Goal: Task Accomplishment & Management: Complete application form

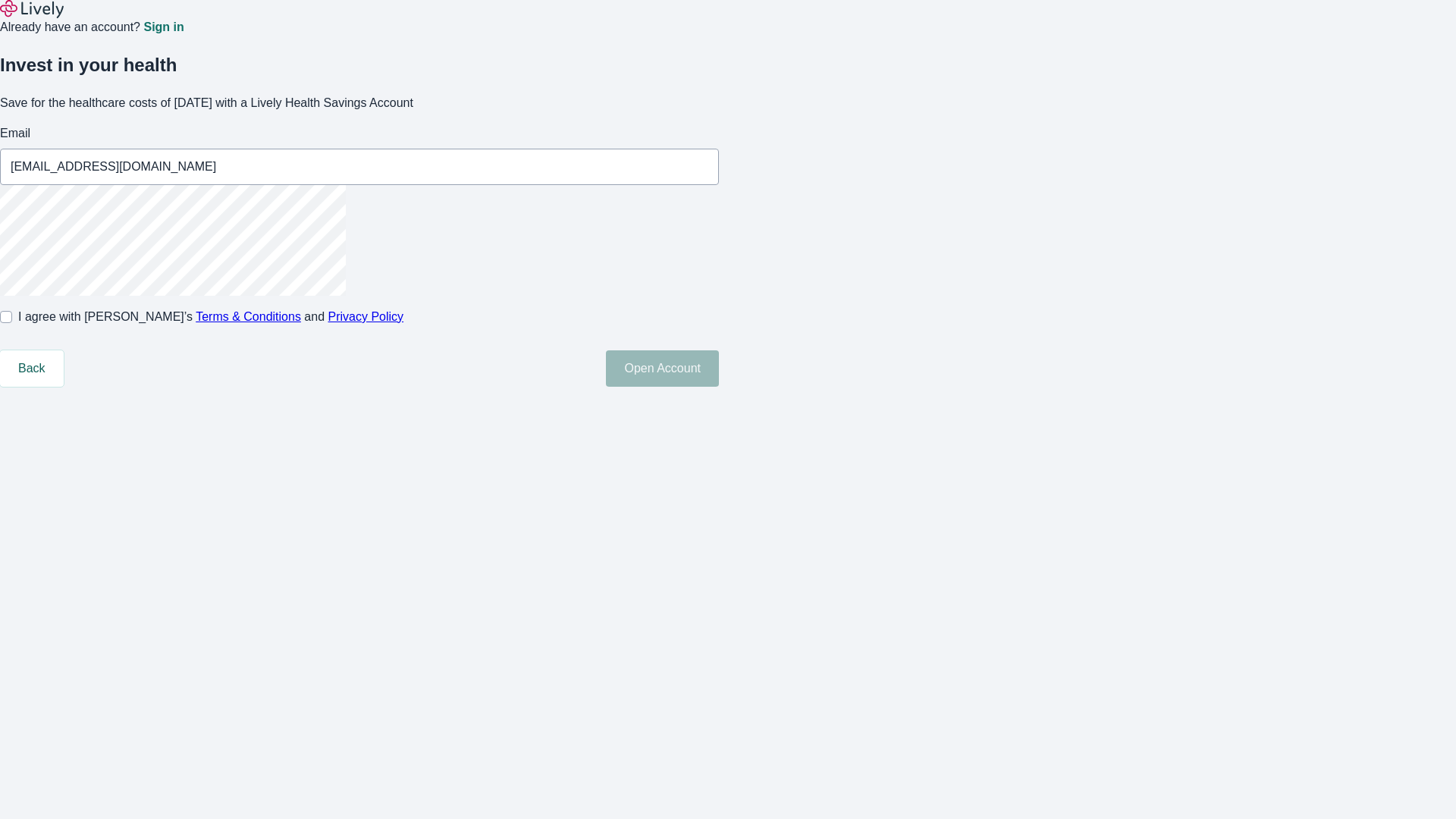
click at [12, 322] on input "I agree with Lively’s Terms & Conditions and Privacy Policy" at bounding box center [6, 316] width 12 height 12
checkbox input "true"
click at [719, 386] on button "Open Account" at bounding box center [662, 368] width 112 height 37
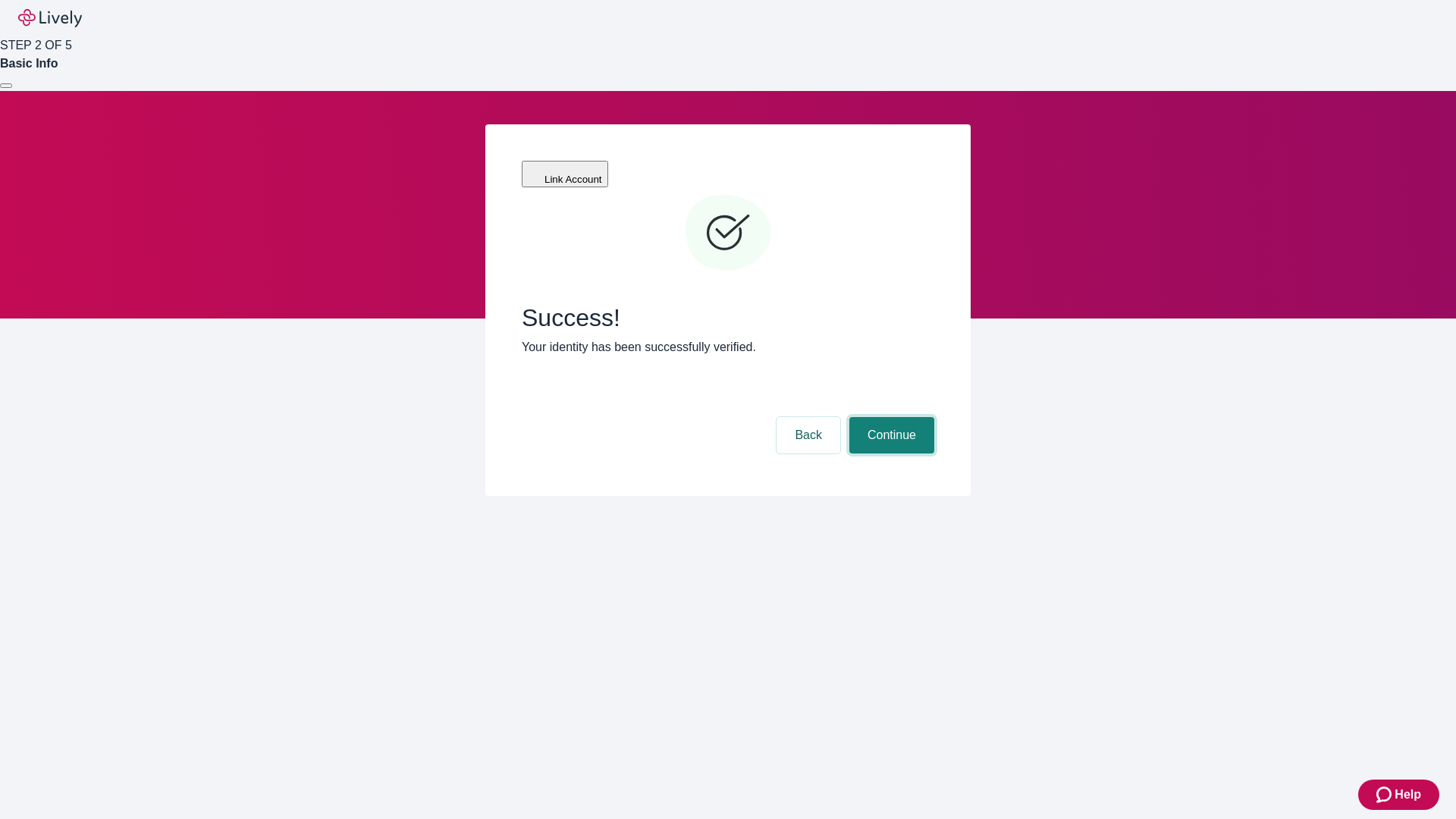
click at [889, 417] on button "Continue" at bounding box center [891, 435] width 85 height 37
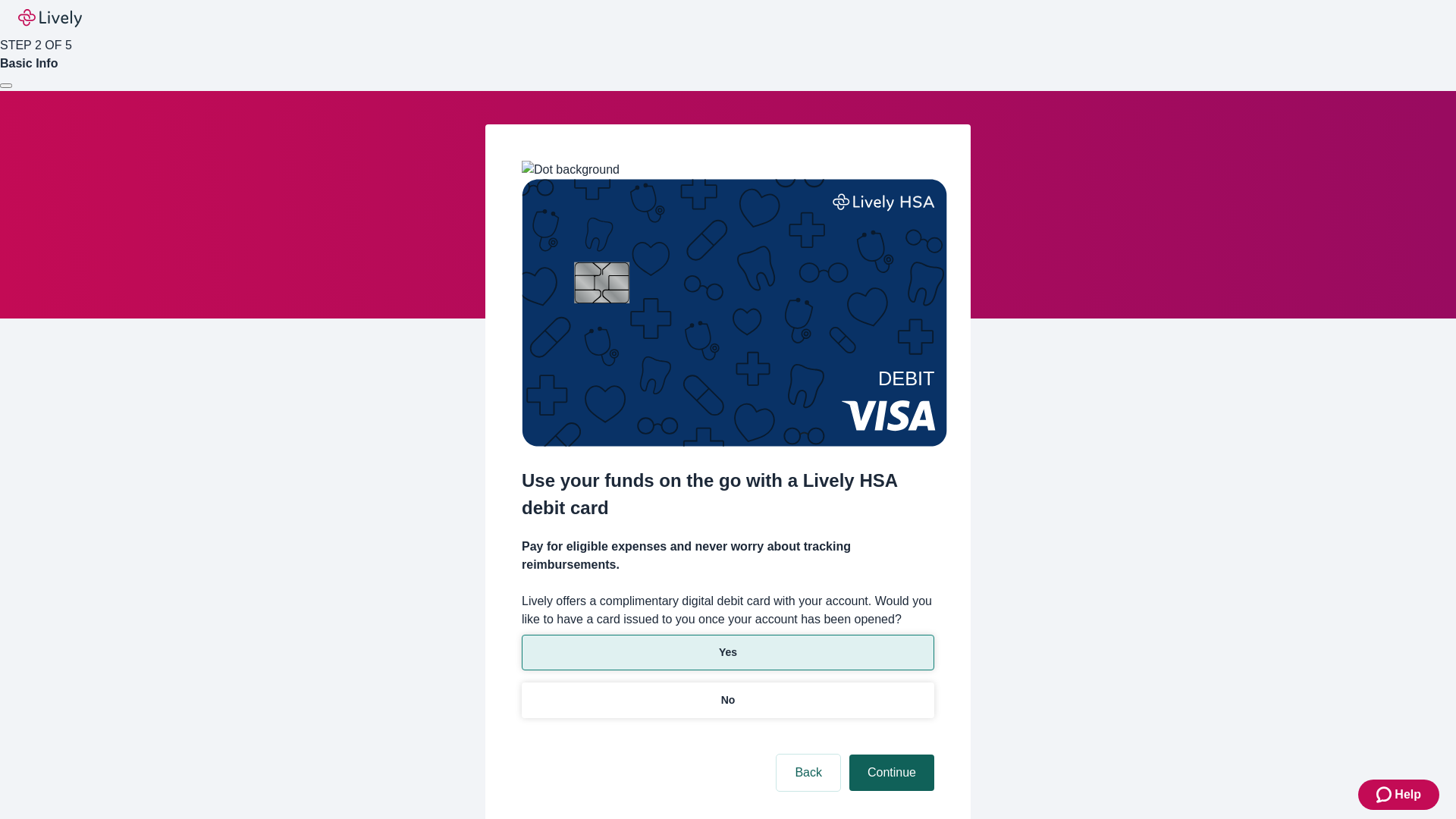
click at [727, 644] on p "Yes" at bounding box center [728, 652] width 18 height 16
click at [889, 754] on button "Continue" at bounding box center [891, 772] width 85 height 37
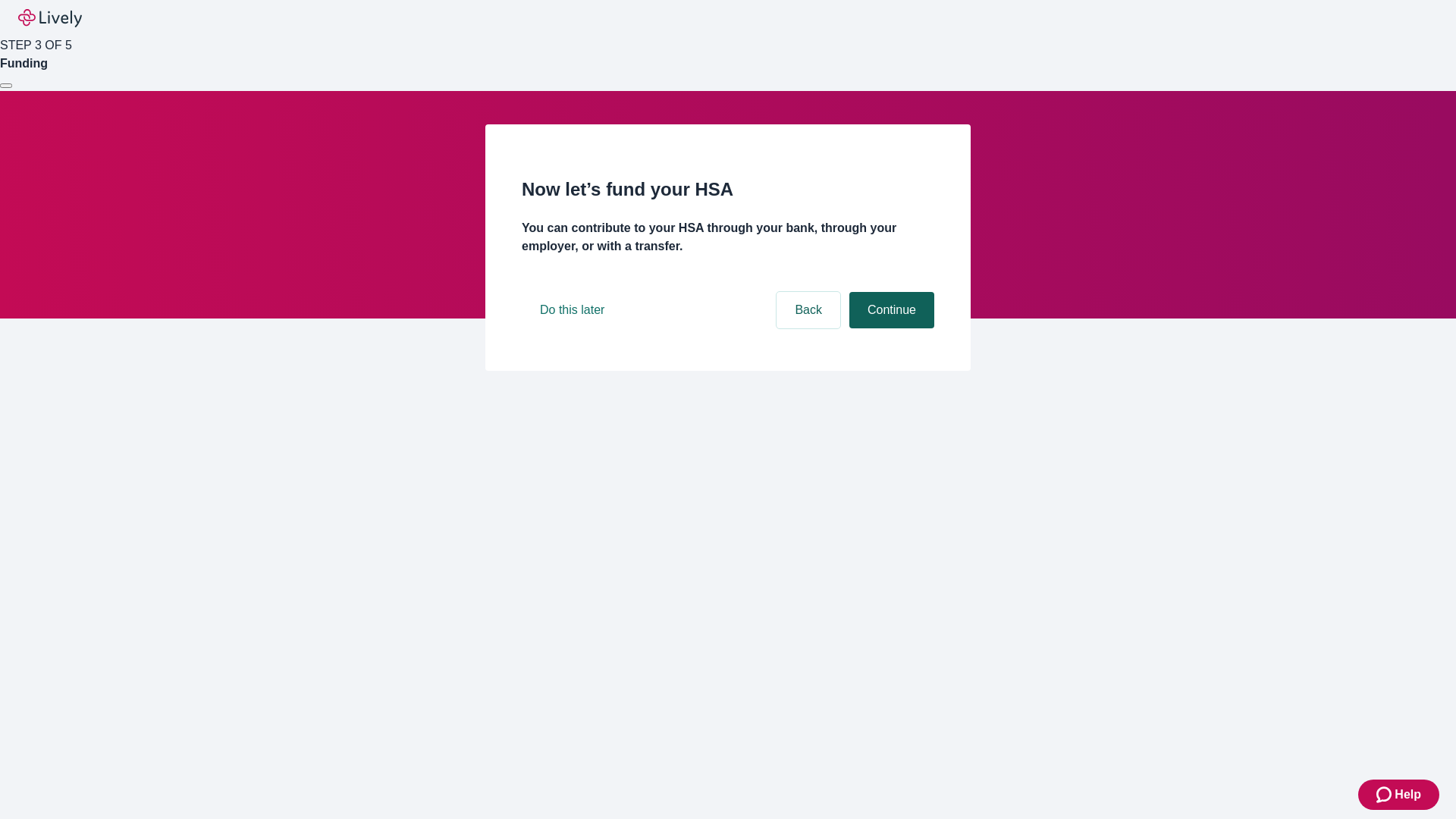
click at [889, 328] on button "Continue" at bounding box center [891, 309] width 85 height 37
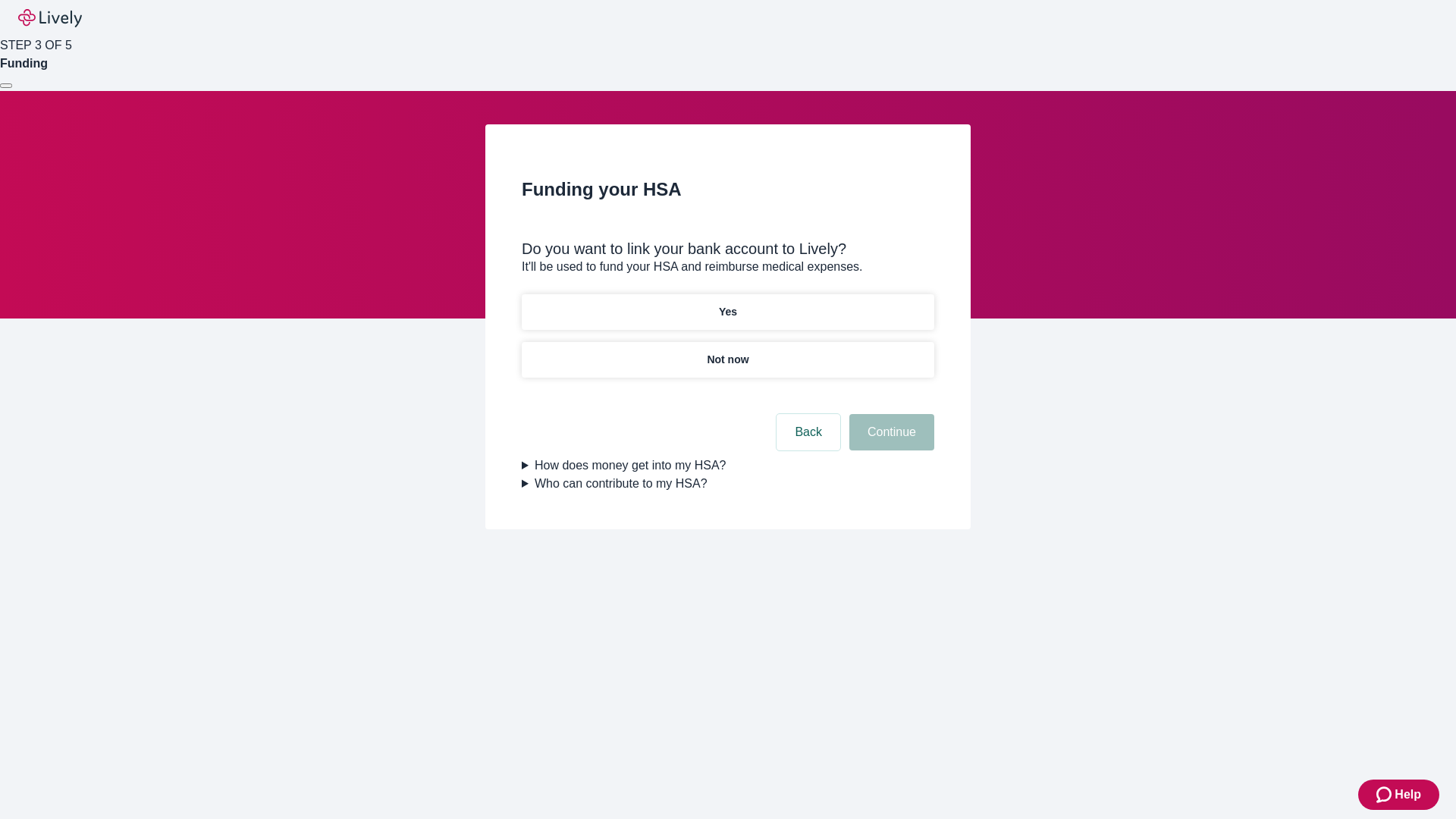
click at [727, 304] on p "Yes" at bounding box center [728, 311] width 18 height 16
click at [889, 414] on button "Continue" at bounding box center [891, 432] width 85 height 37
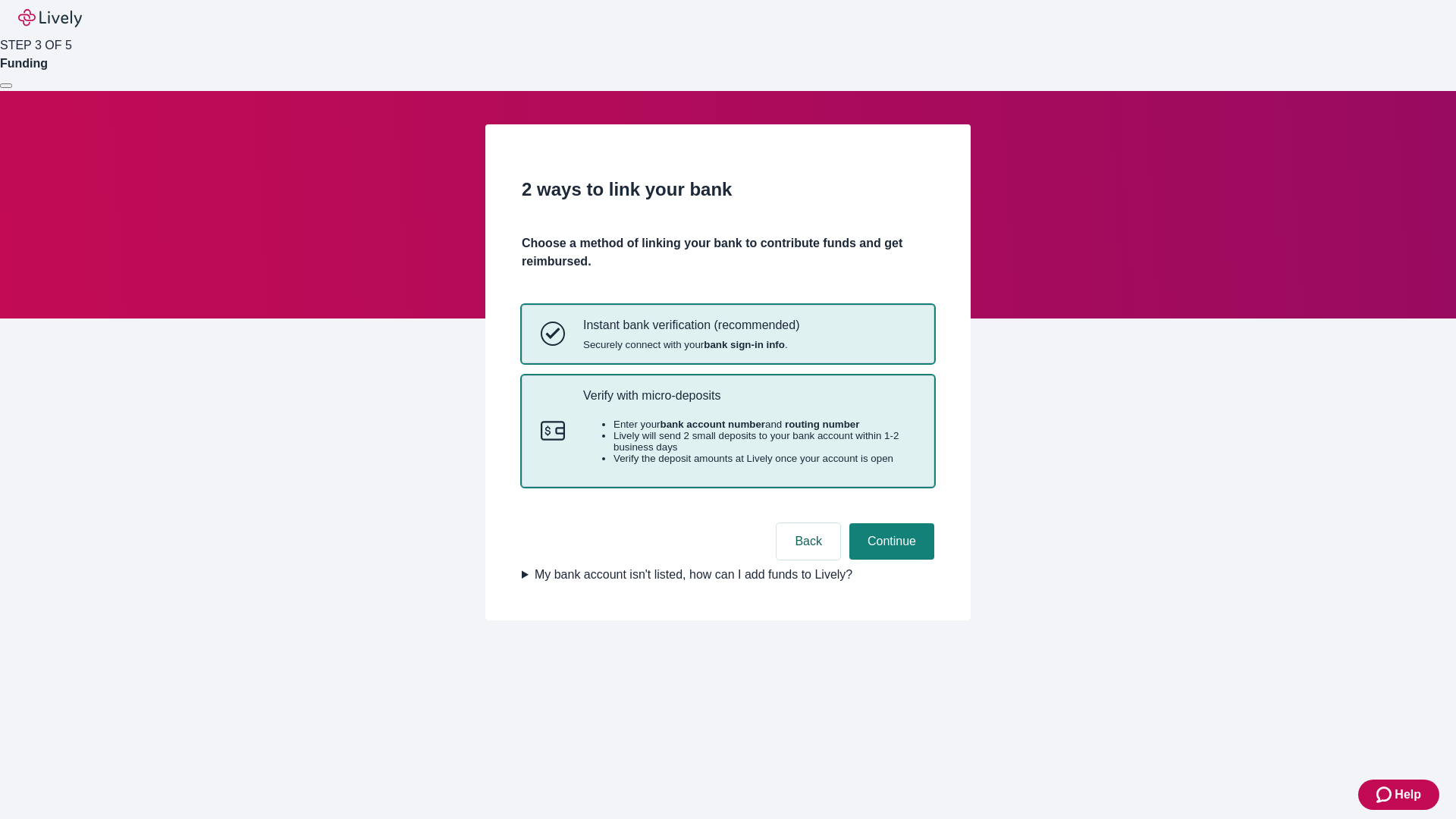
click at [748, 402] on p "Verify with micro-deposits" at bounding box center [749, 395] width 332 height 14
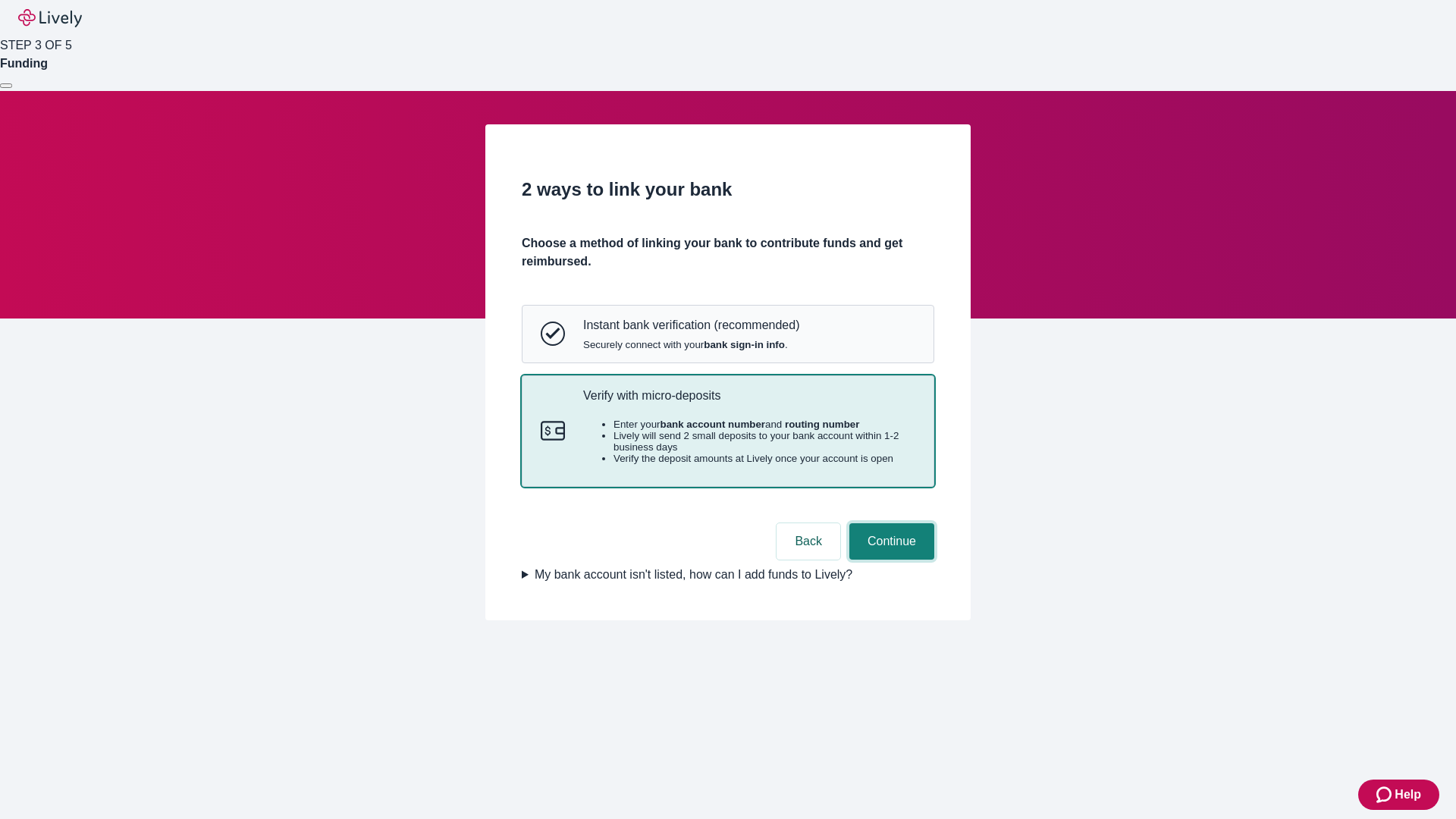
click at [889, 559] on button "Continue" at bounding box center [891, 541] width 85 height 37
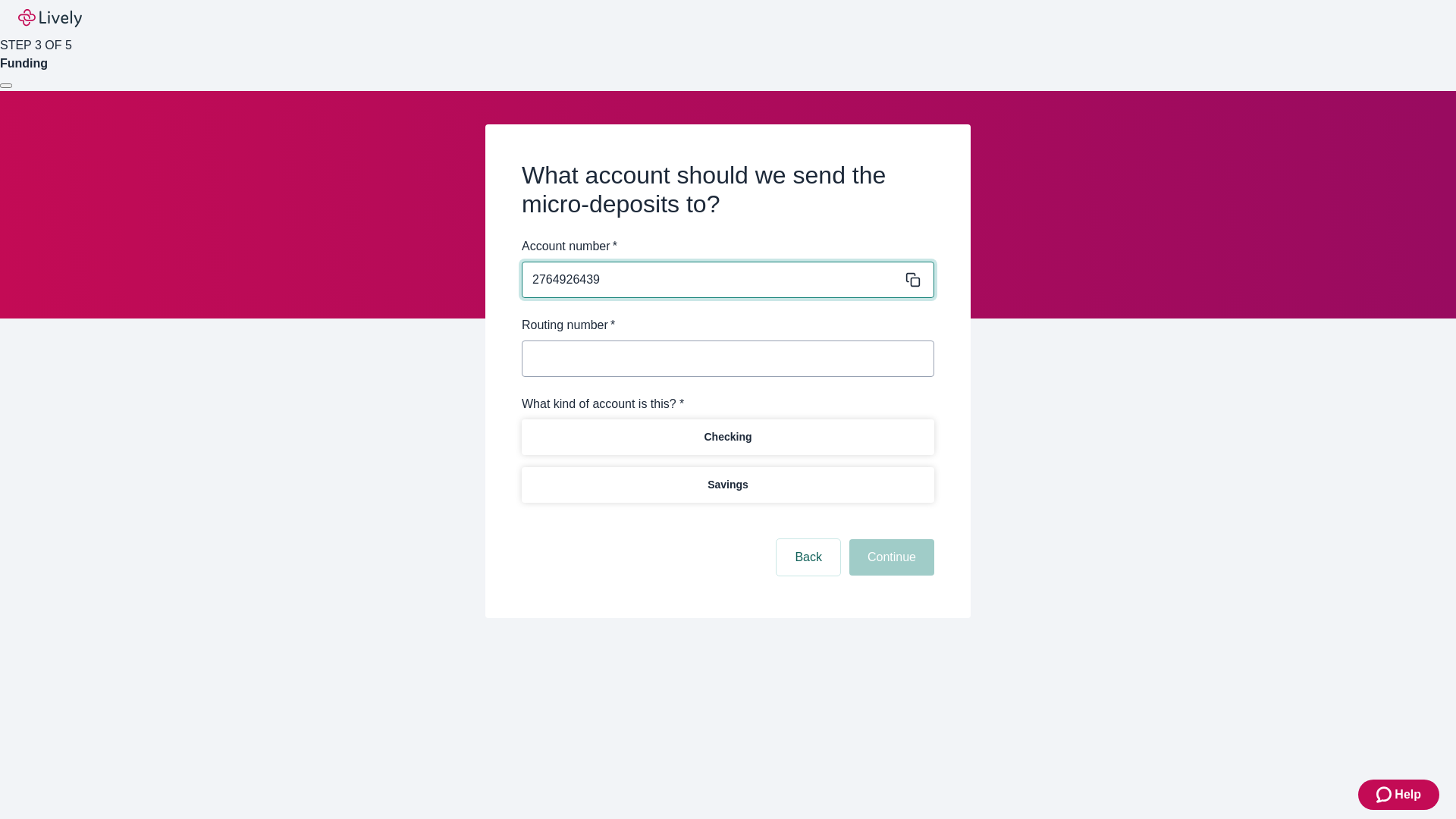
type input "2764926439"
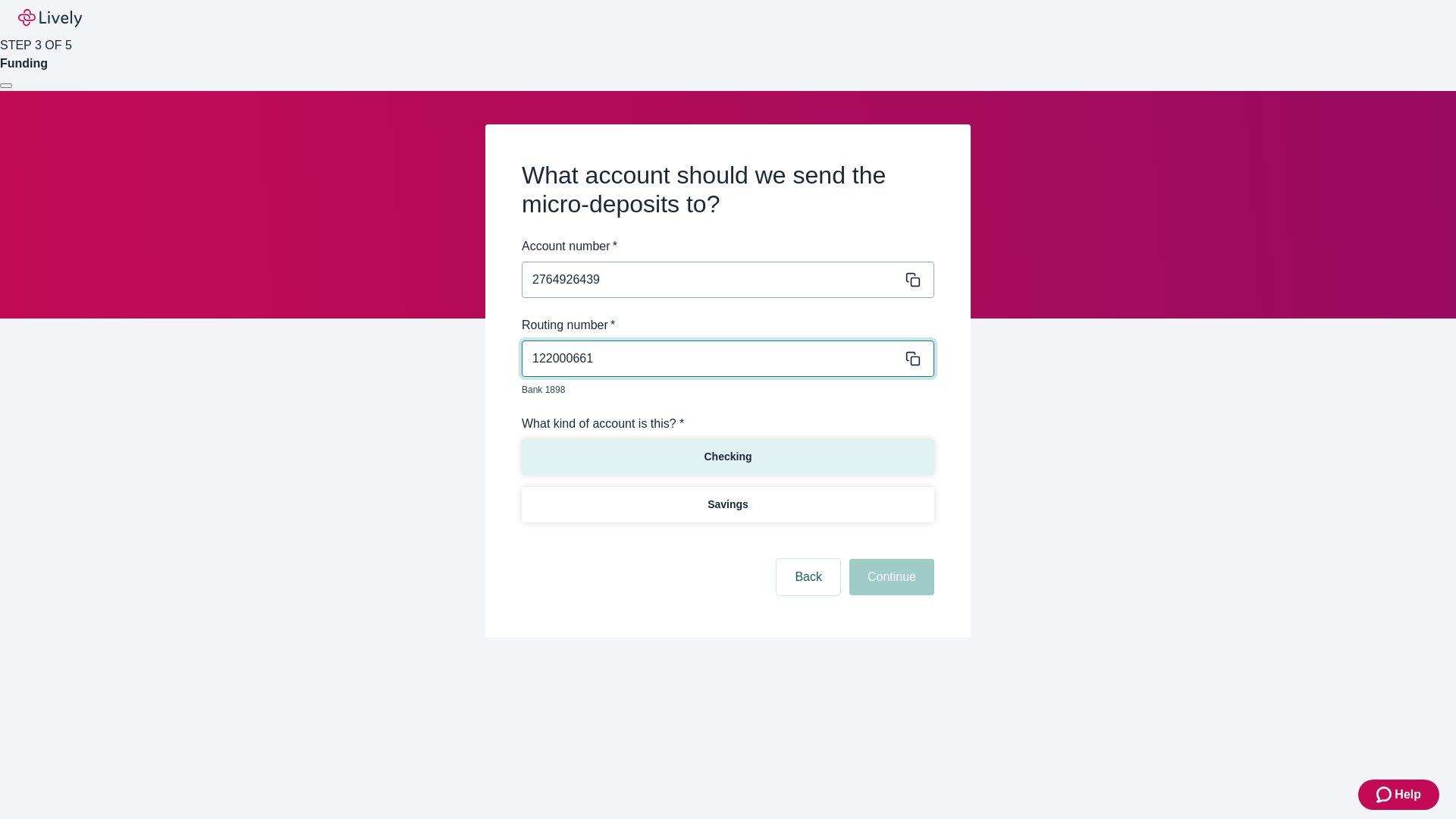
type input "122000661"
click at [727, 449] on p "Checking" at bounding box center [728, 457] width 48 height 16
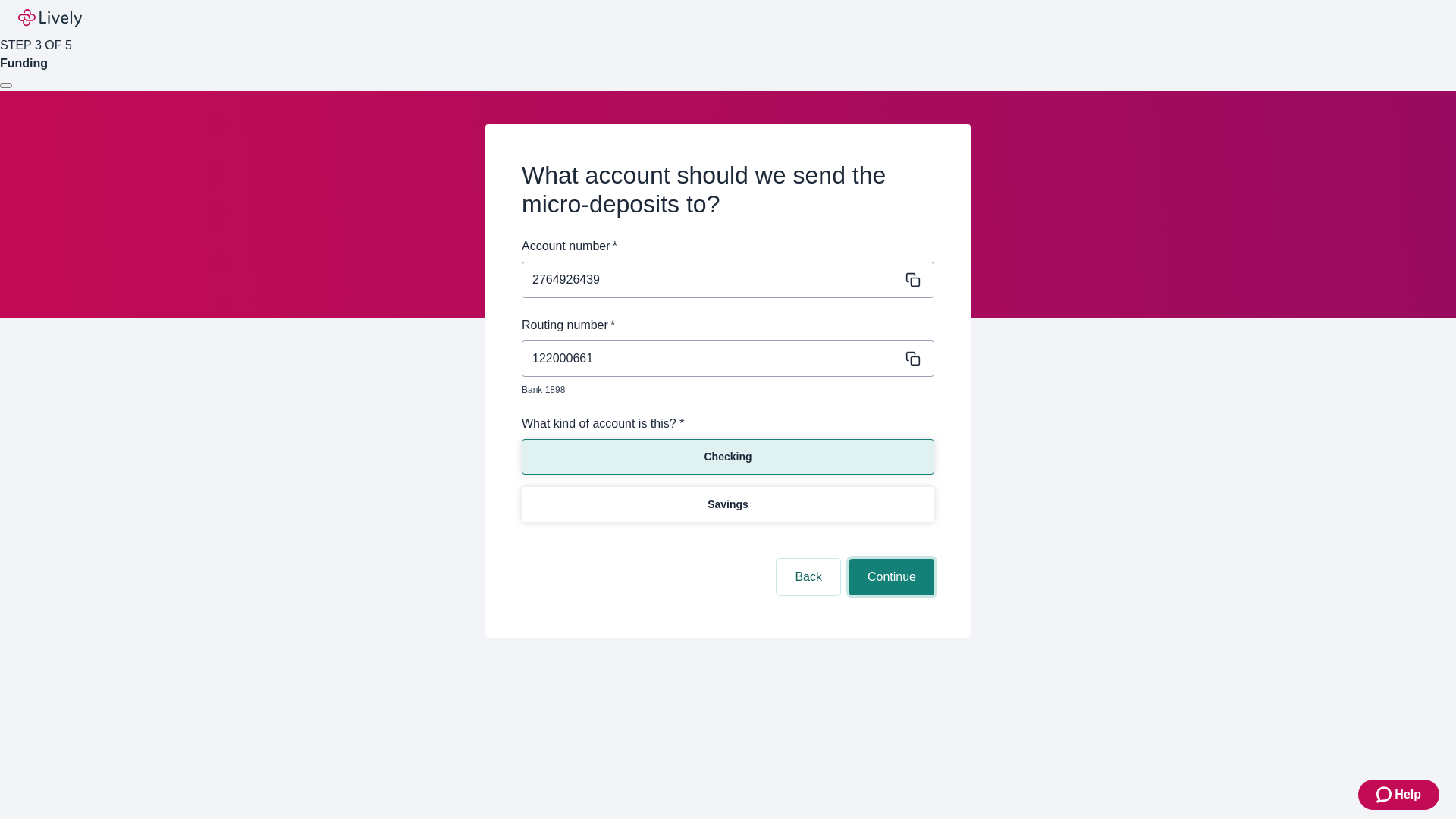
click at [889, 559] on button "Continue" at bounding box center [891, 576] width 85 height 37
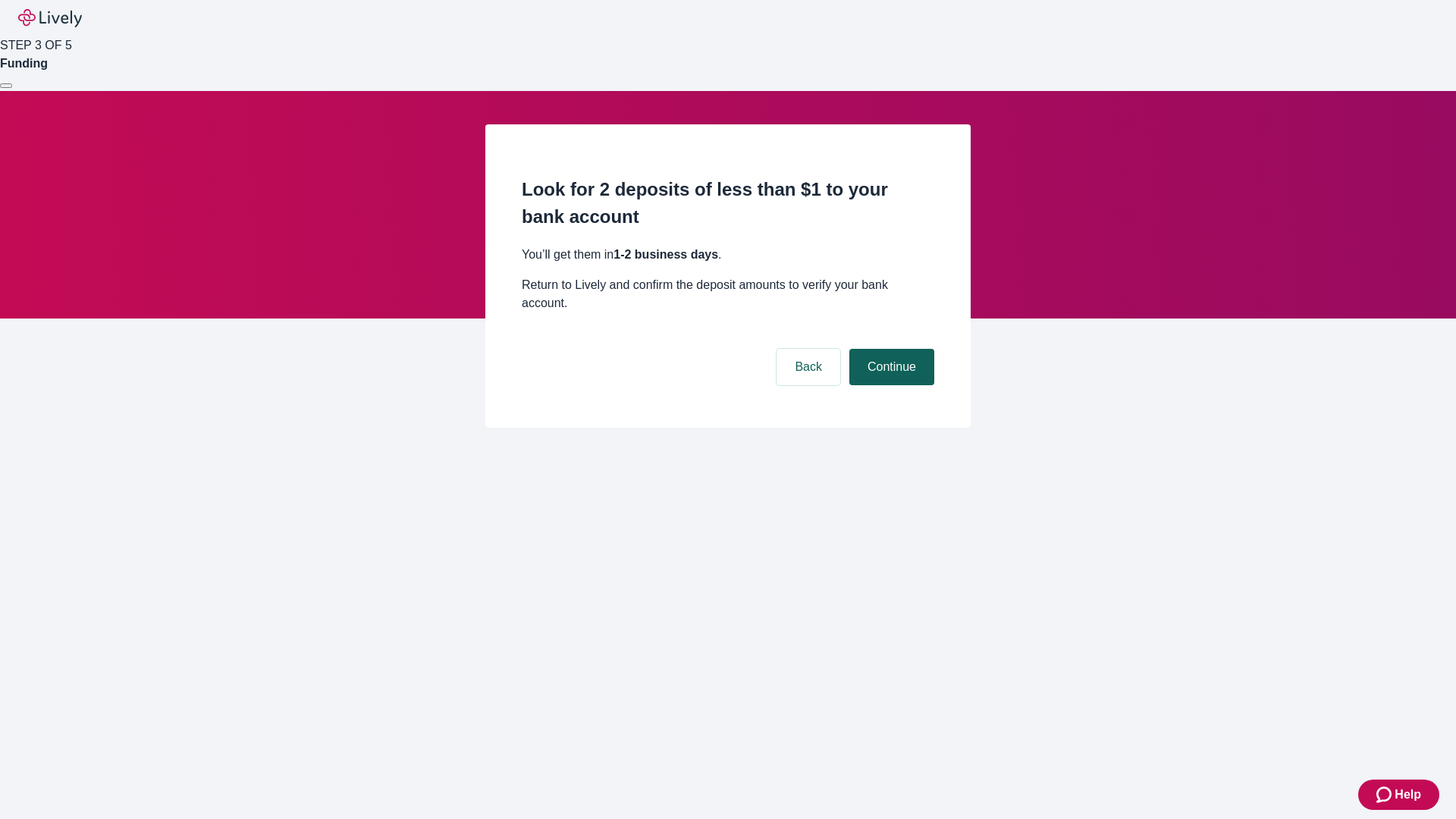
click at [889, 348] on button "Continue" at bounding box center [891, 366] width 85 height 37
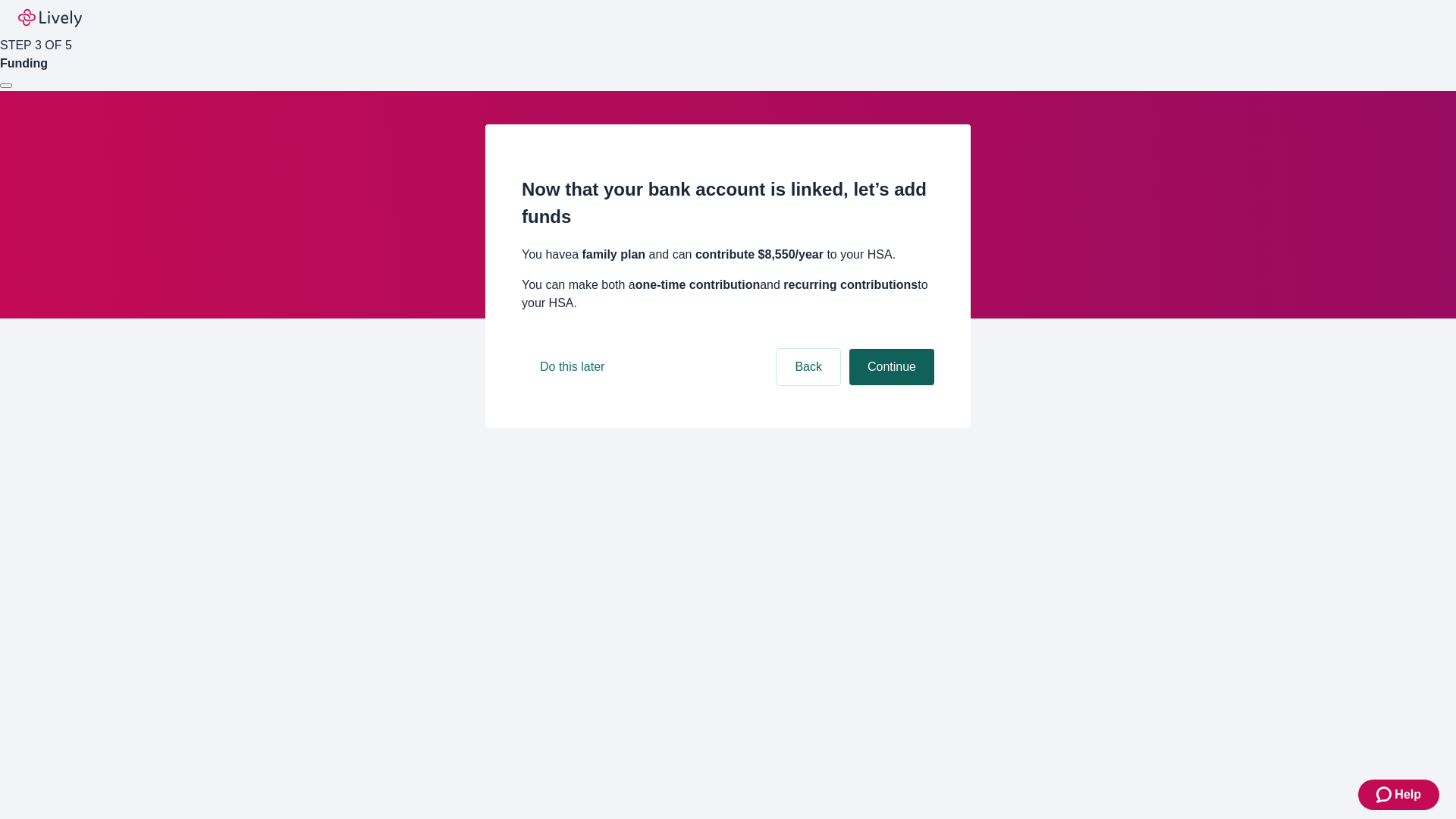
click at [889, 385] on button "Continue" at bounding box center [891, 366] width 85 height 37
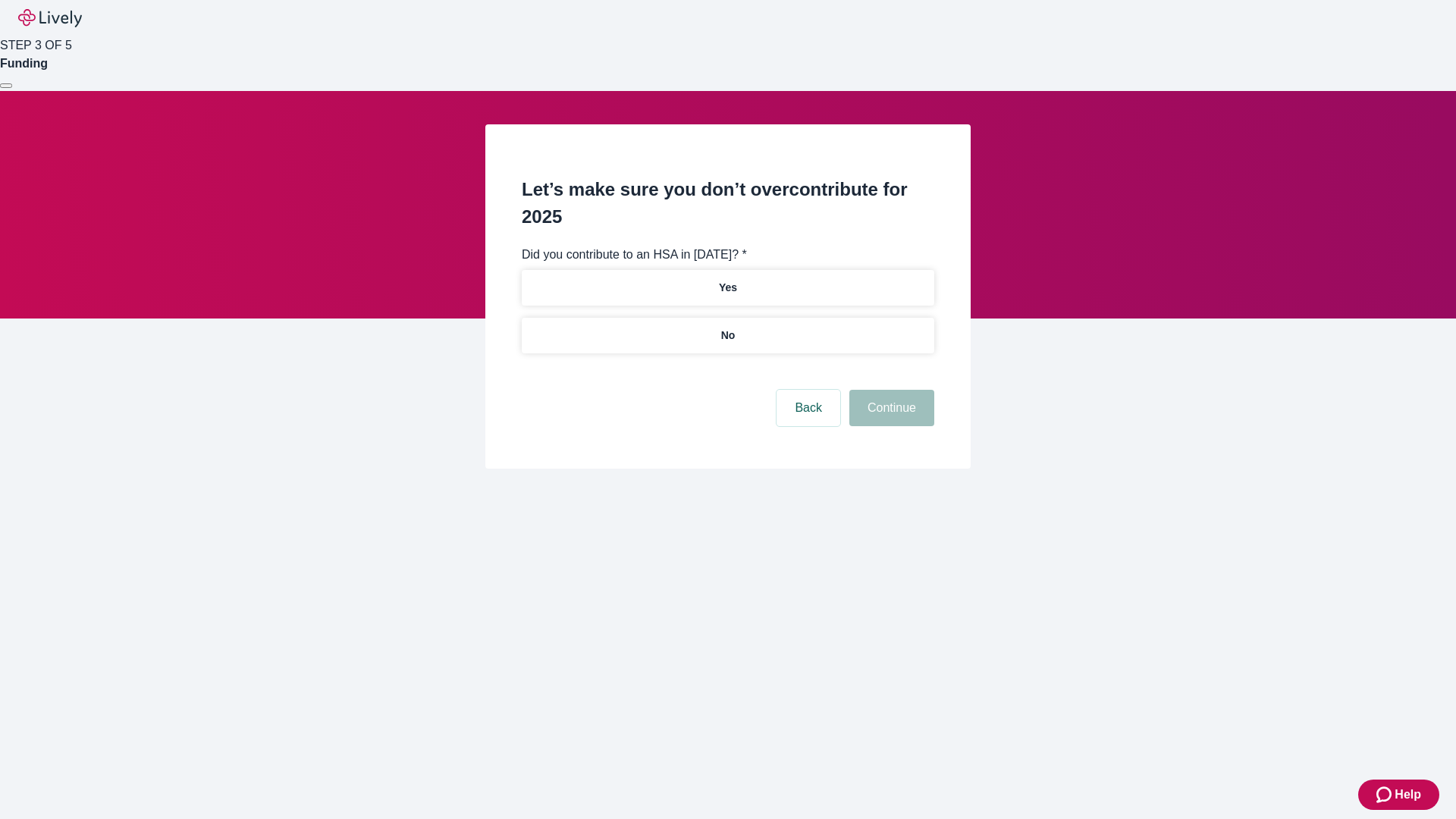
click at [727, 327] on p "No" at bounding box center [728, 335] width 14 height 16
click at [889, 390] on button "Continue" at bounding box center [891, 408] width 85 height 37
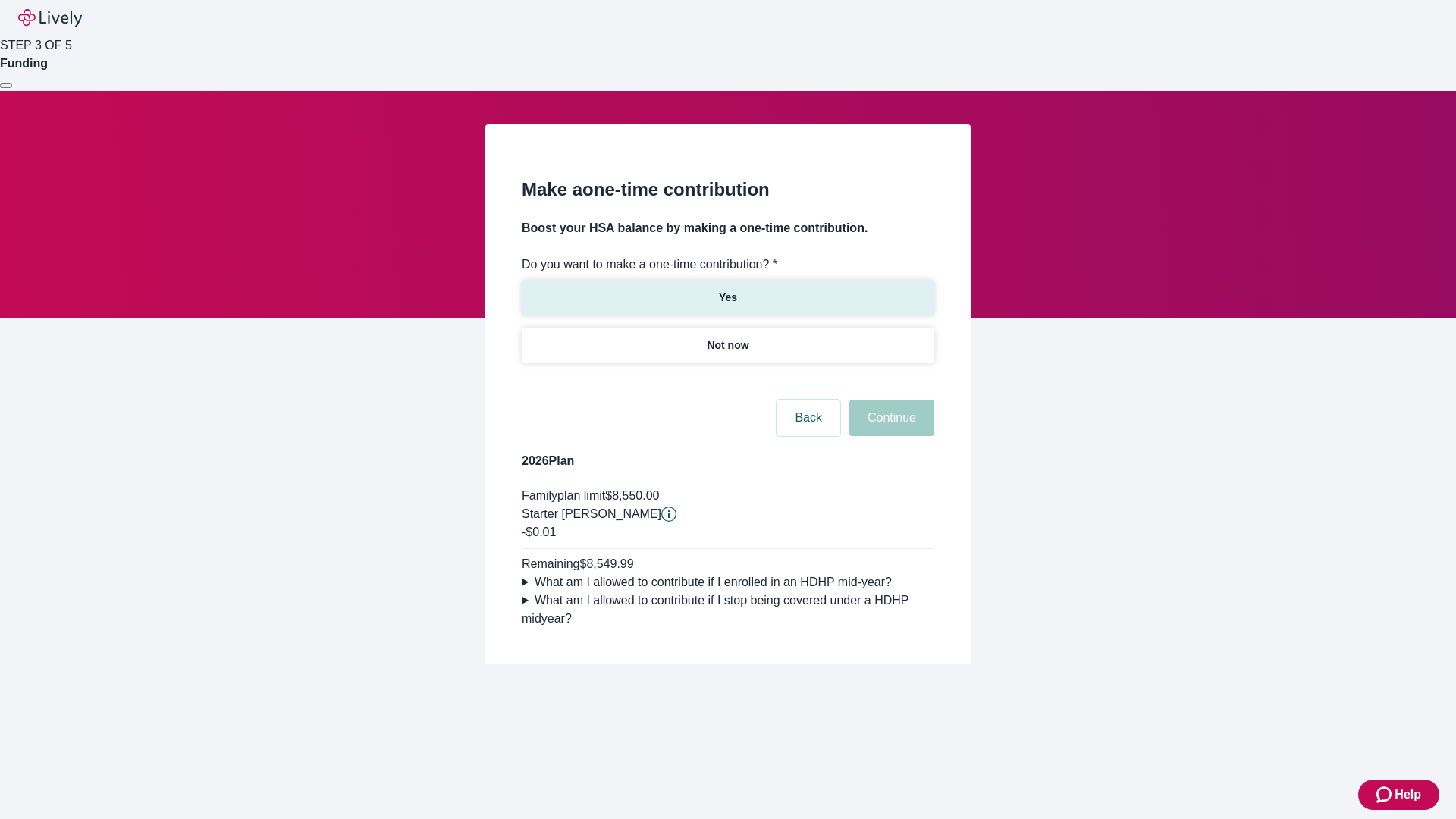
click at [727, 290] on p "Yes" at bounding box center [728, 298] width 18 height 16
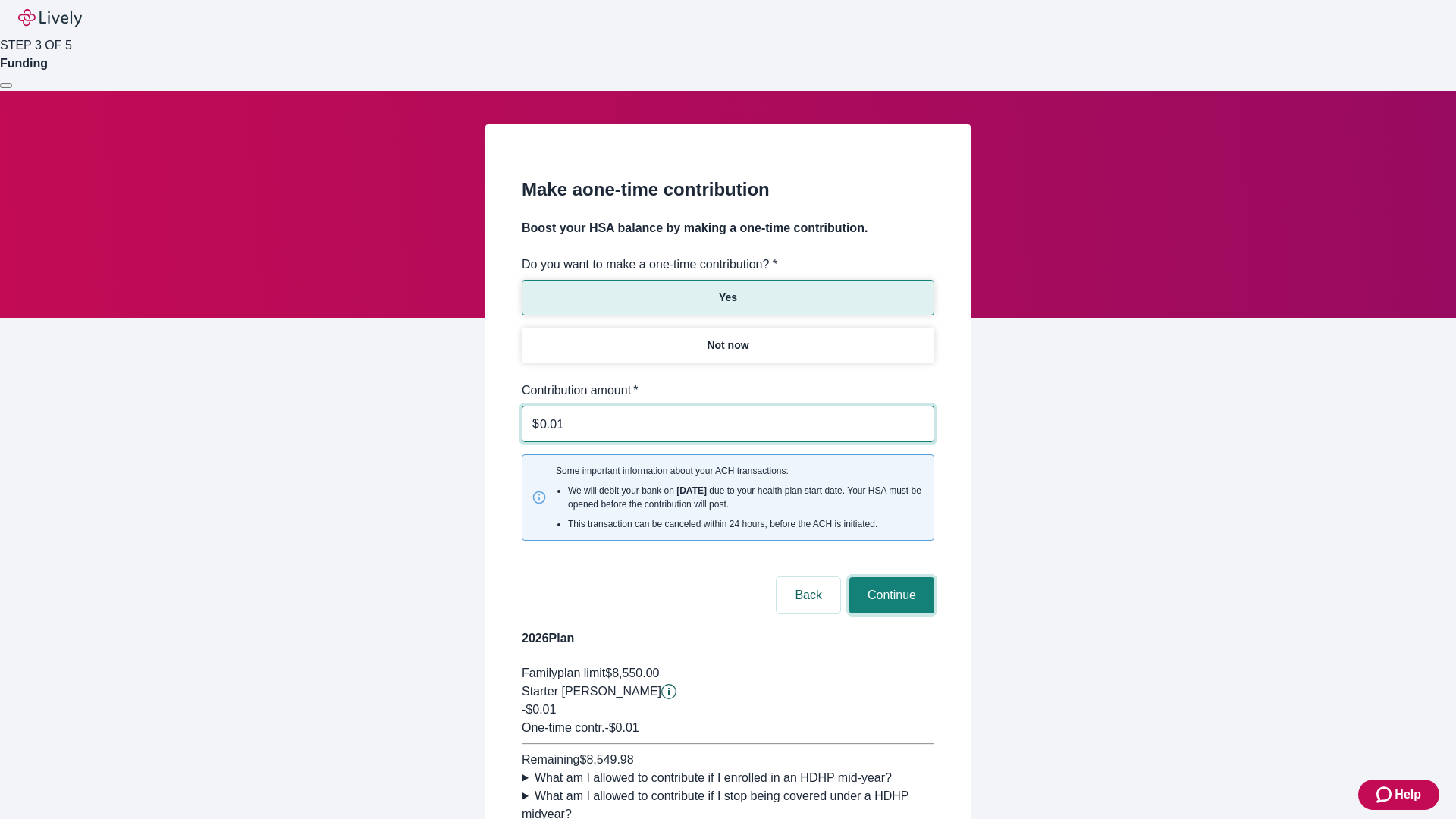
click at [889, 577] on button "Continue" at bounding box center [891, 595] width 85 height 37
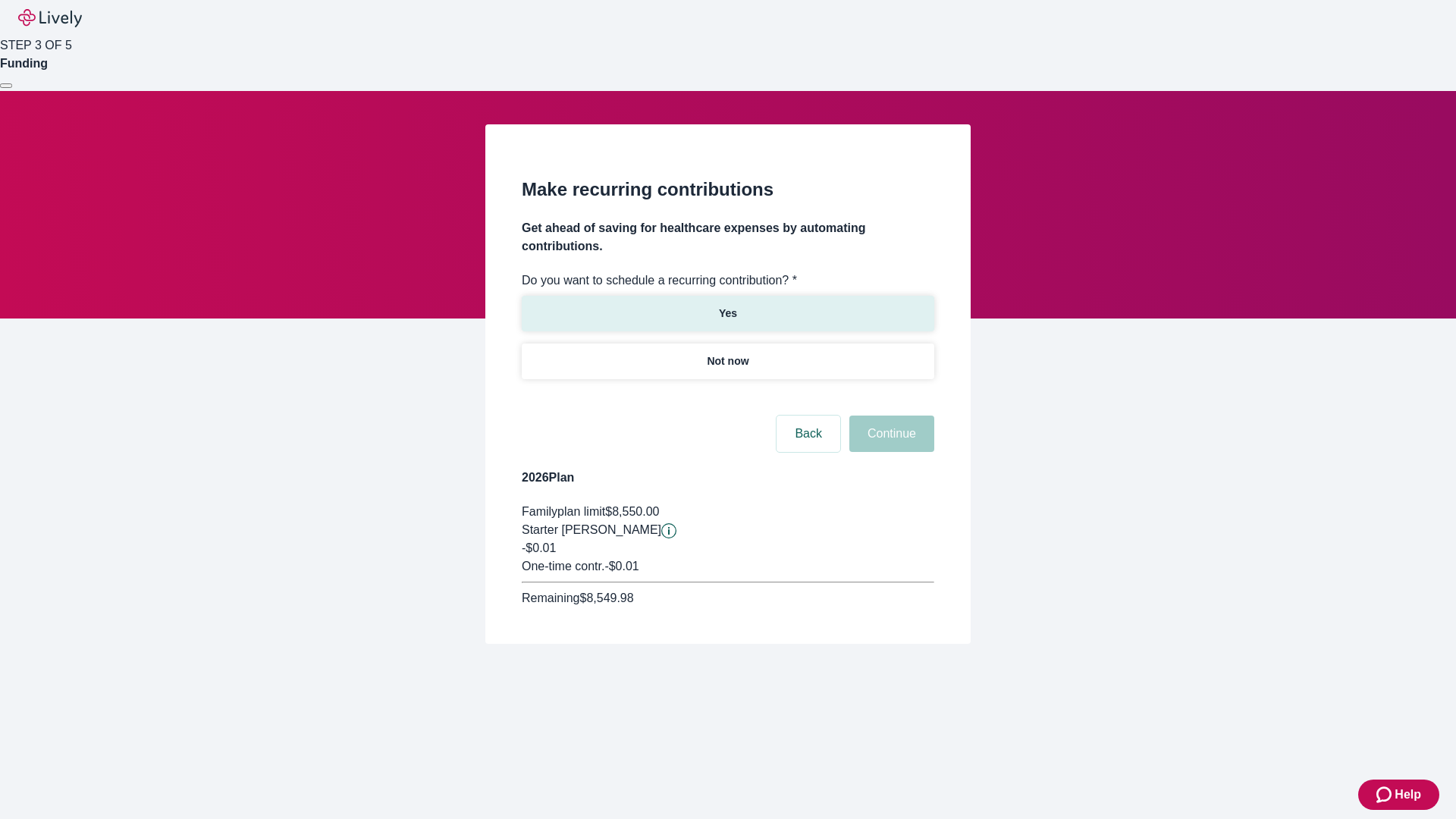
click at [727, 306] on p "Yes" at bounding box center [728, 313] width 18 height 16
click at [727, 397] on body "Help STEP 3 OF 5 Funding Make recurring contributions Get ahead of saving for h…" at bounding box center [728, 358] width 1456 height 717
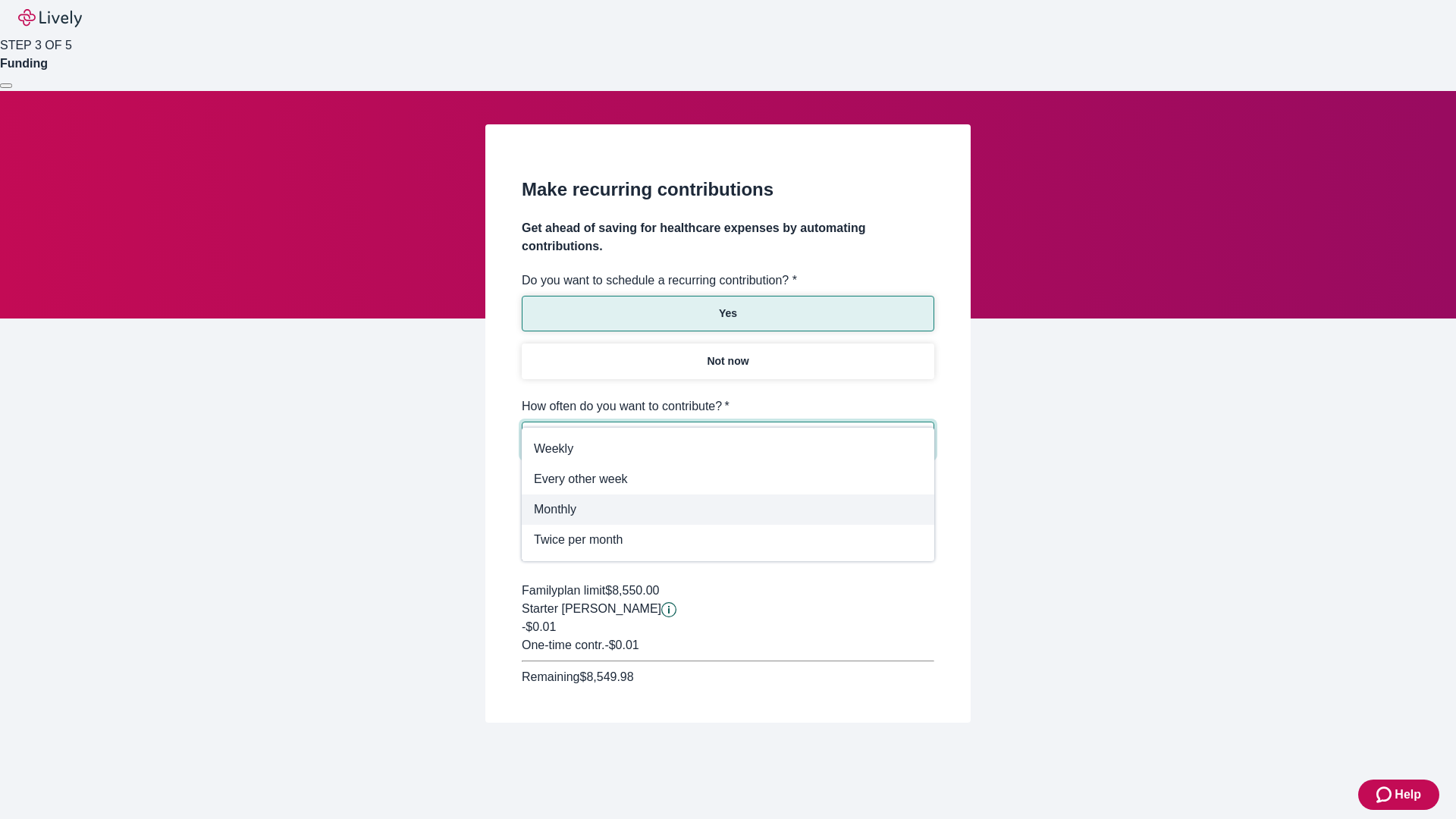
click at [728, 510] on span "Monthly" at bounding box center [728, 510] width 388 height 18
type input "Monthly"
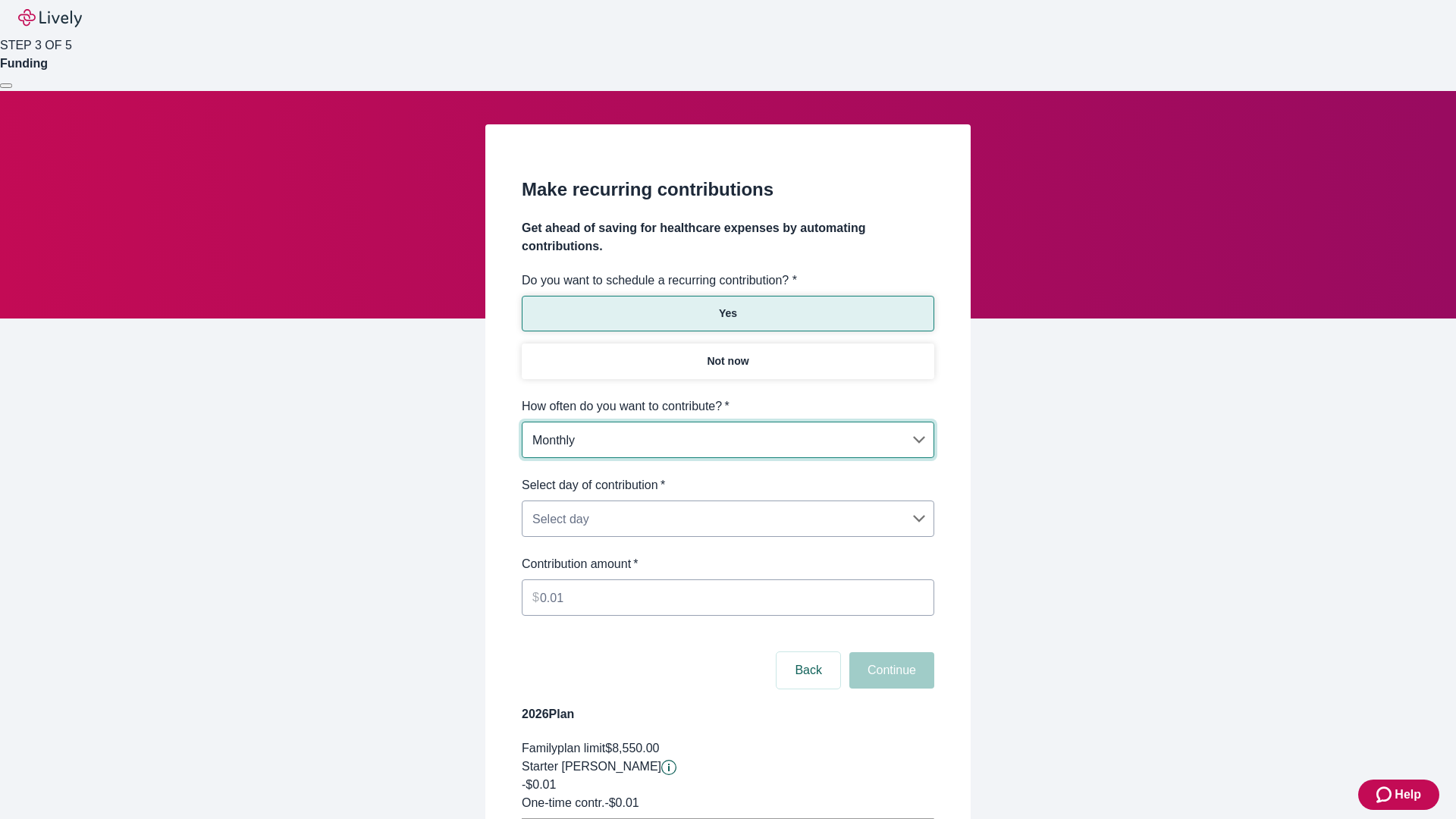
click at [727, 476] on body "Help STEP 3 OF 5 Funding Make recurring contributions Get ahead of saving for h…" at bounding box center [728, 476] width 1456 height 952
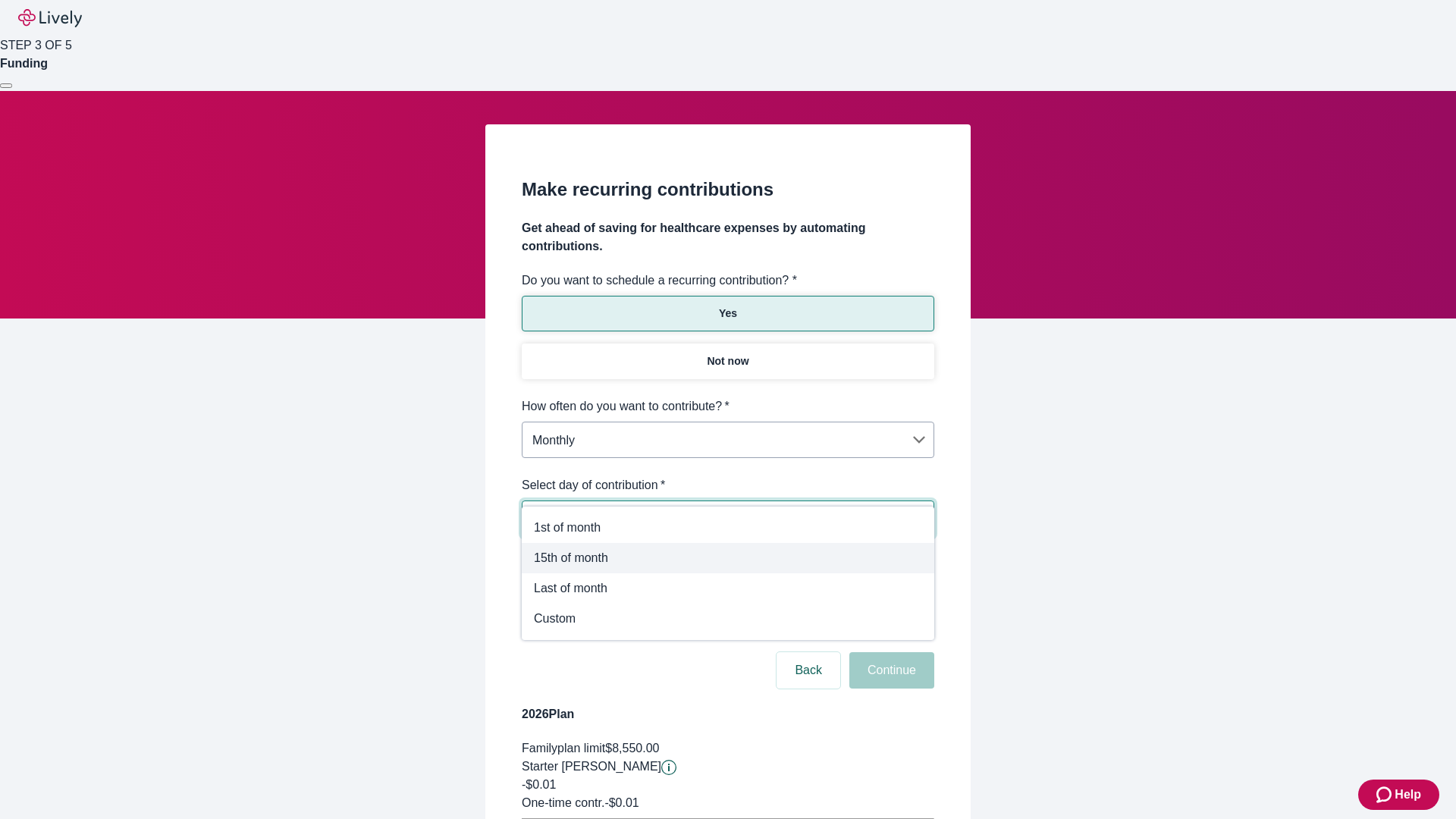
click at [728, 558] on span "15th of month" at bounding box center [728, 557] width 388 height 18
type input "Monthly15th"
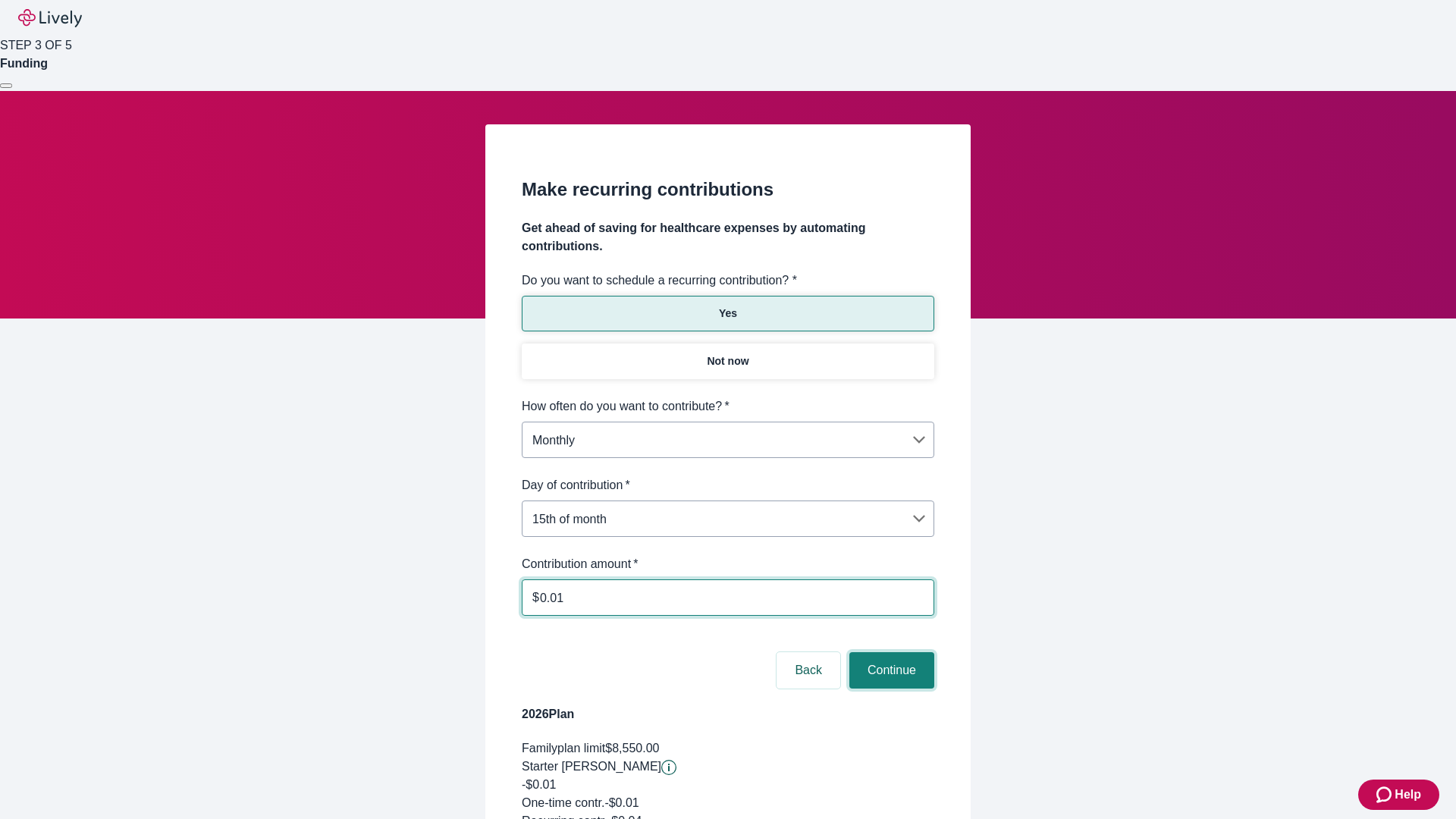
click at [889, 652] on button "Continue" at bounding box center [891, 670] width 85 height 37
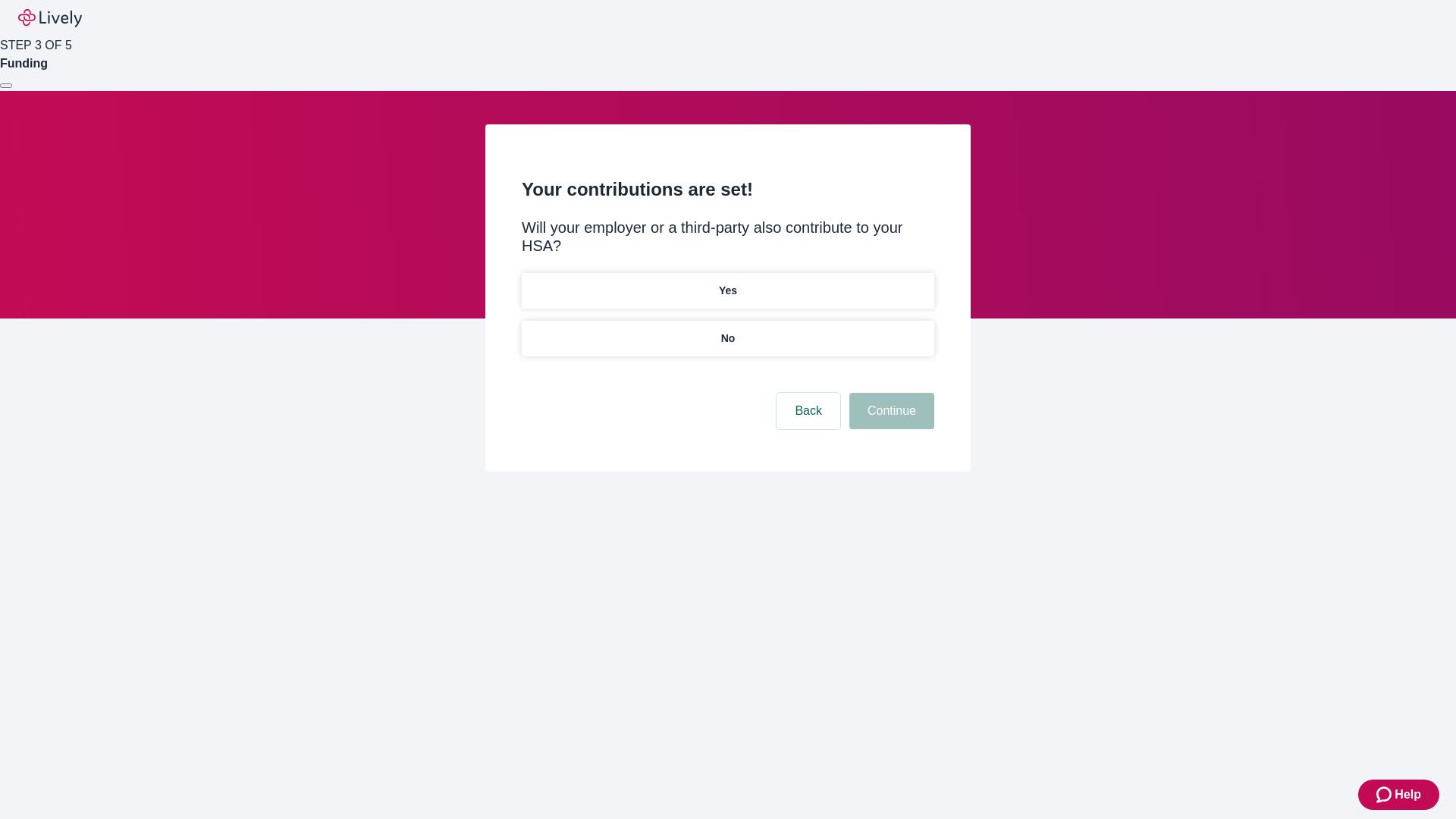
click at [727, 283] on p "Yes" at bounding box center [728, 291] width 18 height 16
click at [889, 393] on button "Continue" at bounding box center [891, 411] width 85 height 37
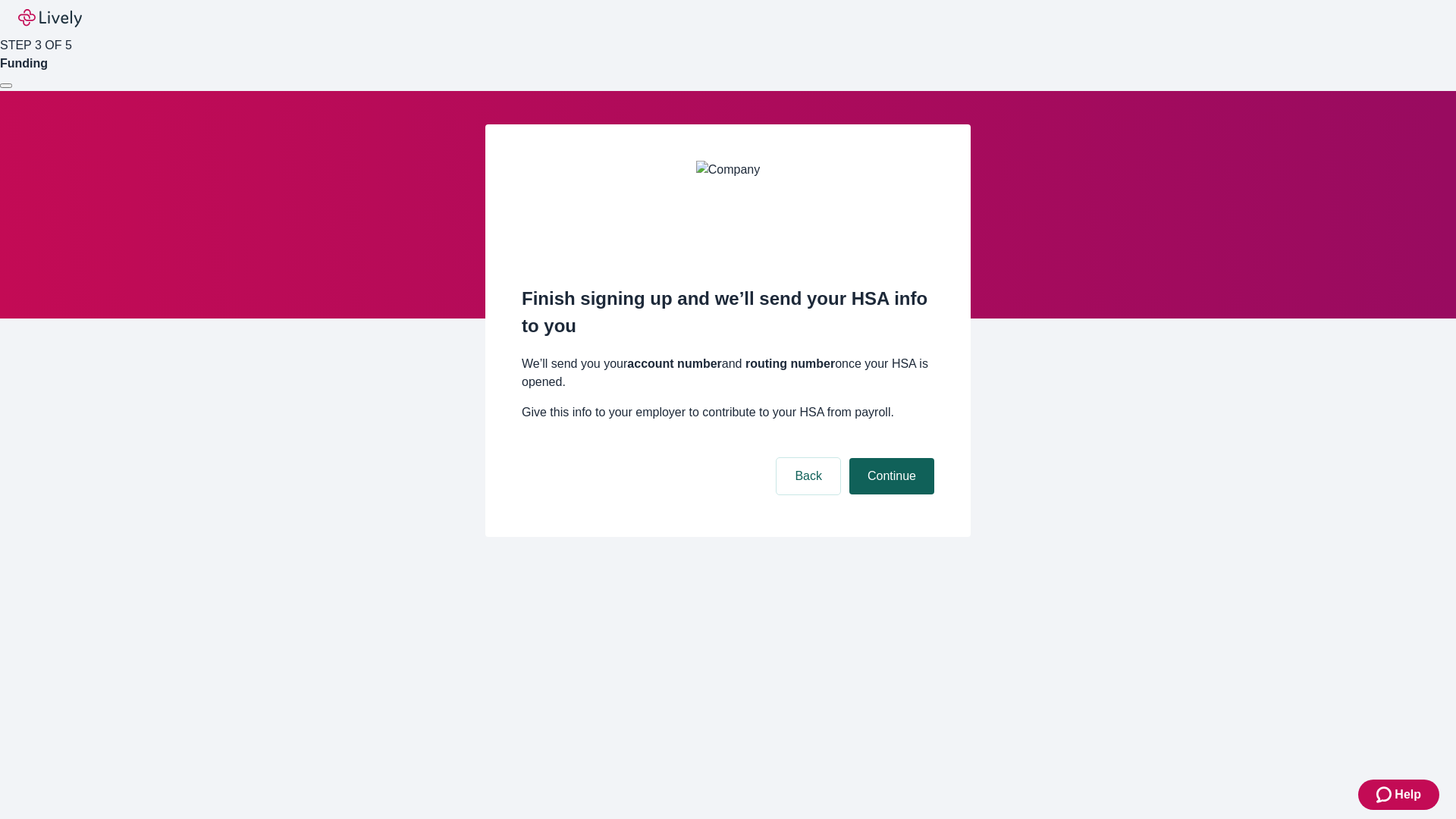
click at [889, 458] on button "Continue" at bounding box center [891, 476] width 85 height 37
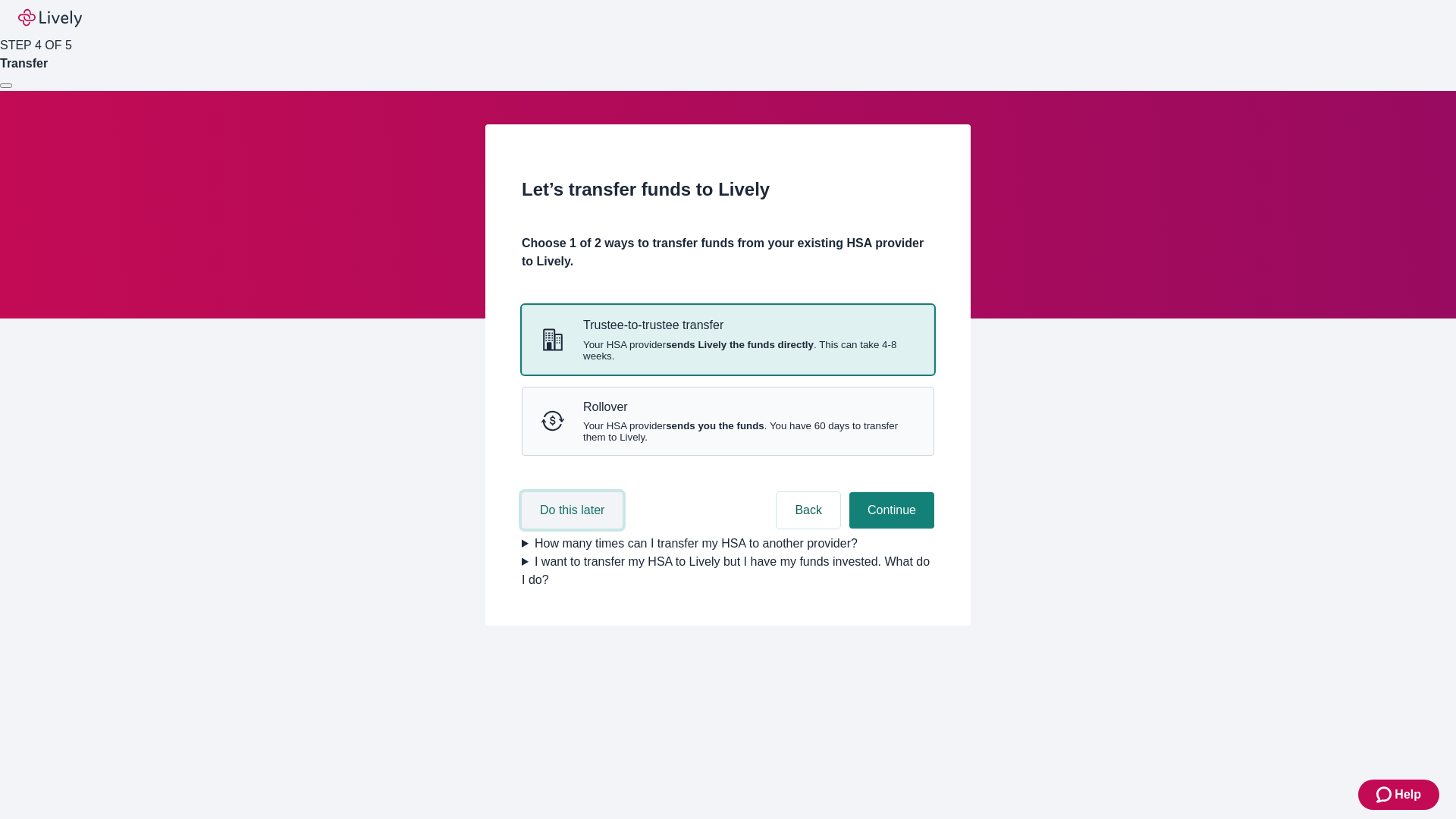
click at [574, 528] on button "Do this later" at bounding box center [571, 510] width 101 height 37
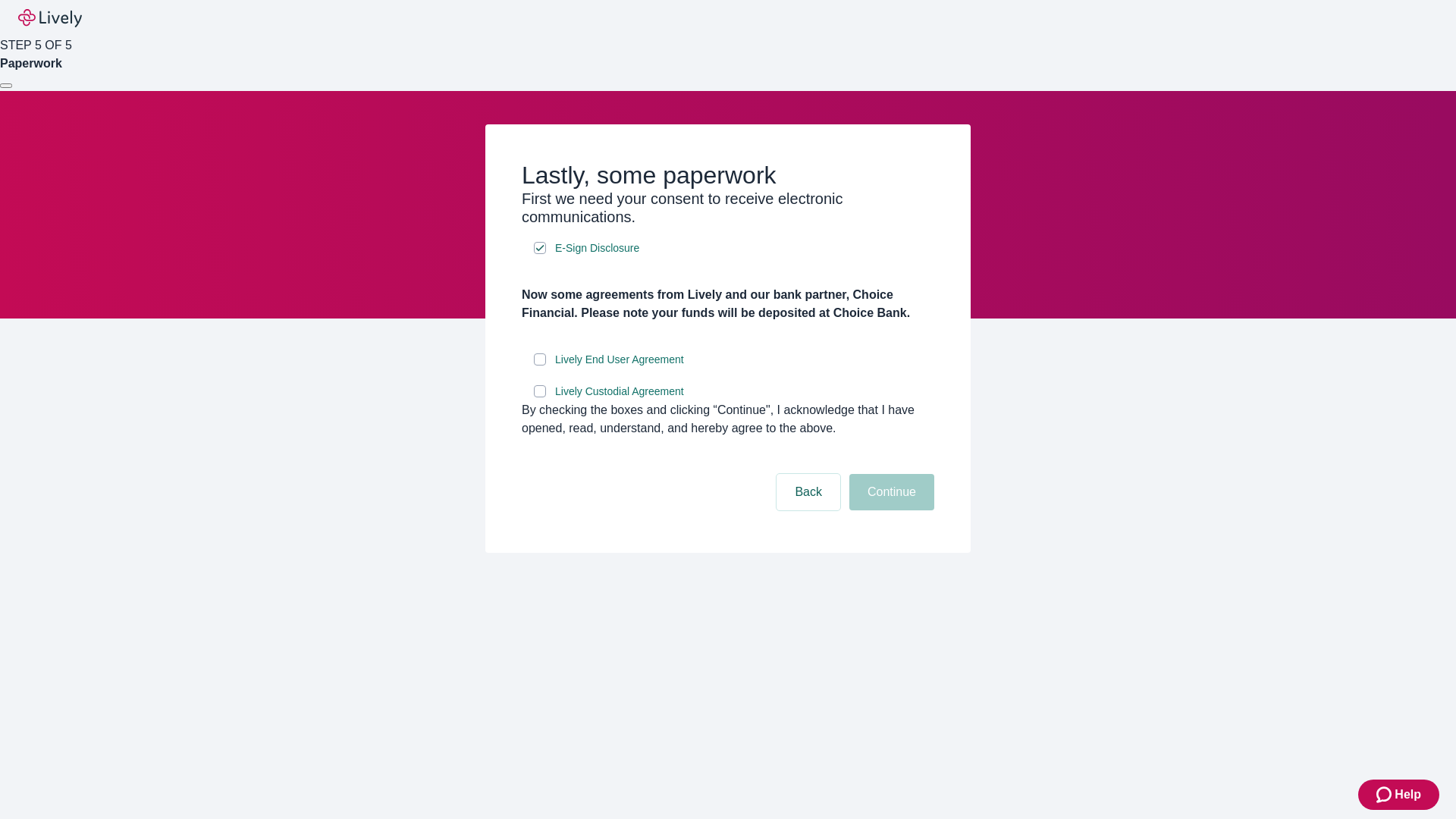
click at [539, 365] on input "Lively End User Agreement" at bounding box center [539, 359] width 12 height 12
checkbox input "true"
click at [539, 397] on input "Lively Custodial Agreement" at bounding box center [539, 391] width 12 height 12
checkbox input "true"
click at [889, 511] on button "Continue" at bounding box center [891, 492] width 85 height 37
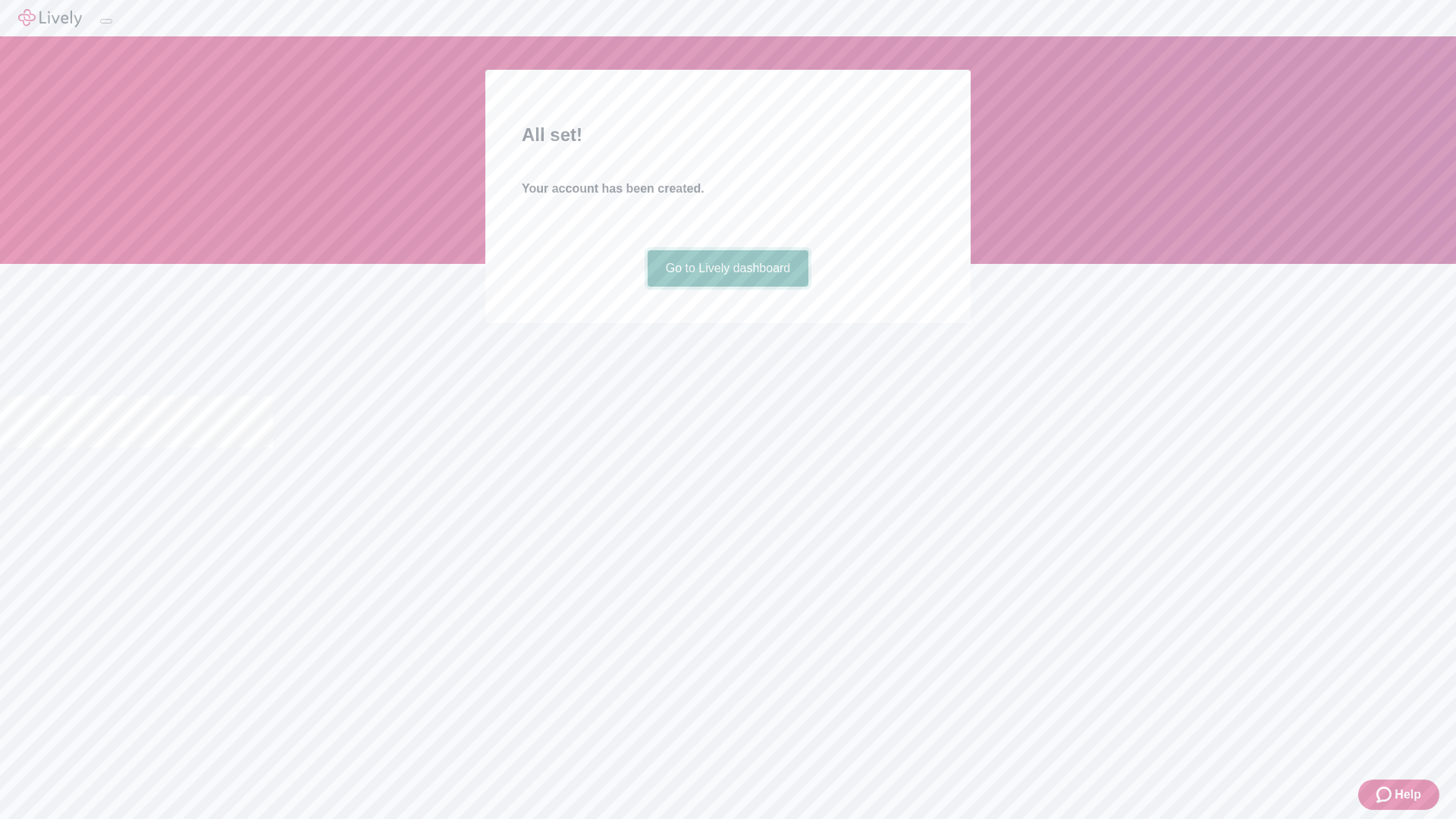
click at [727, 287] on link "Go to Lively dashboard" at bounding box center [728, 268] width 161 height 37
